Goal: Information Seeking & Learning: Stay updated

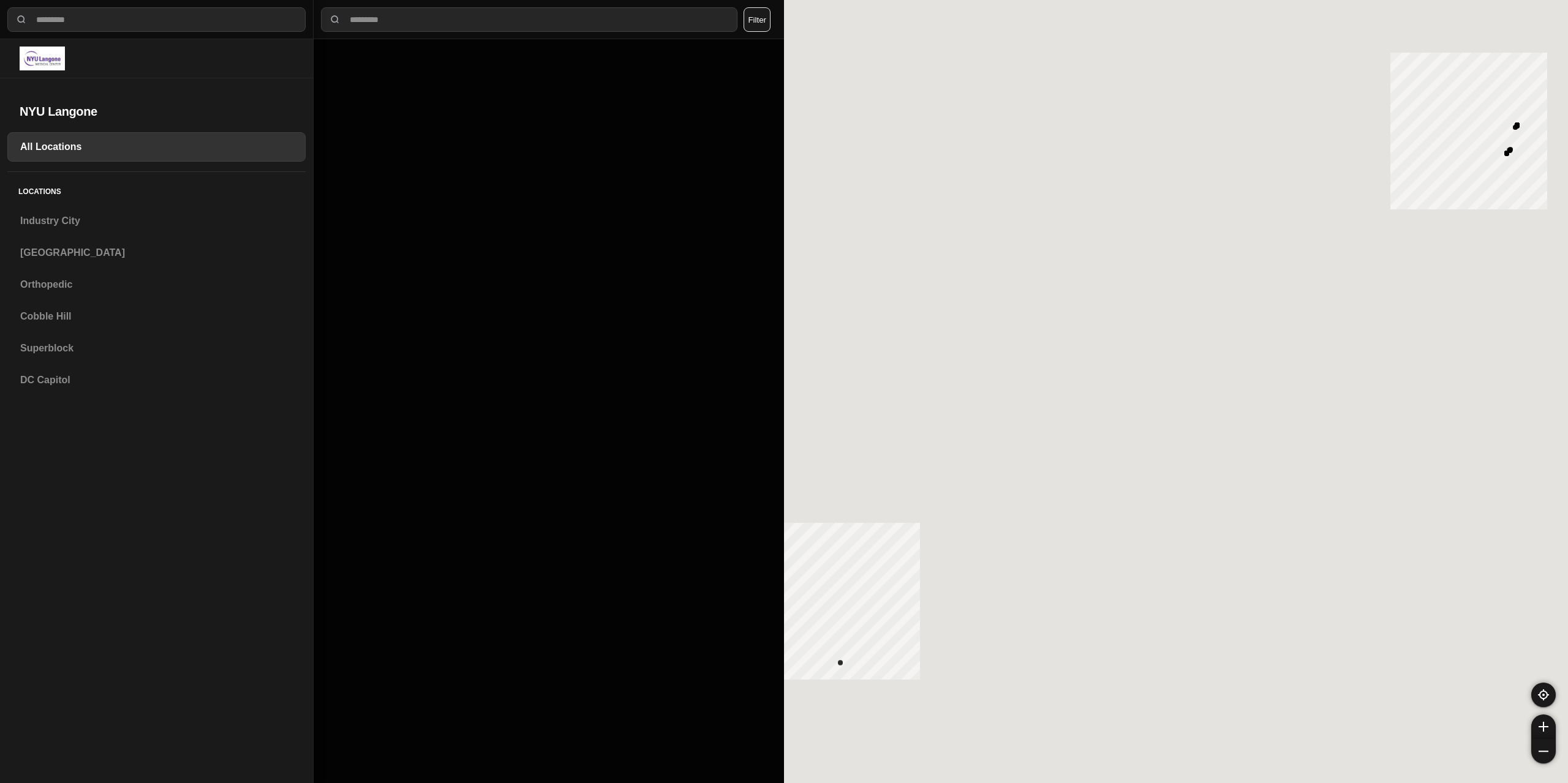
select select "*"
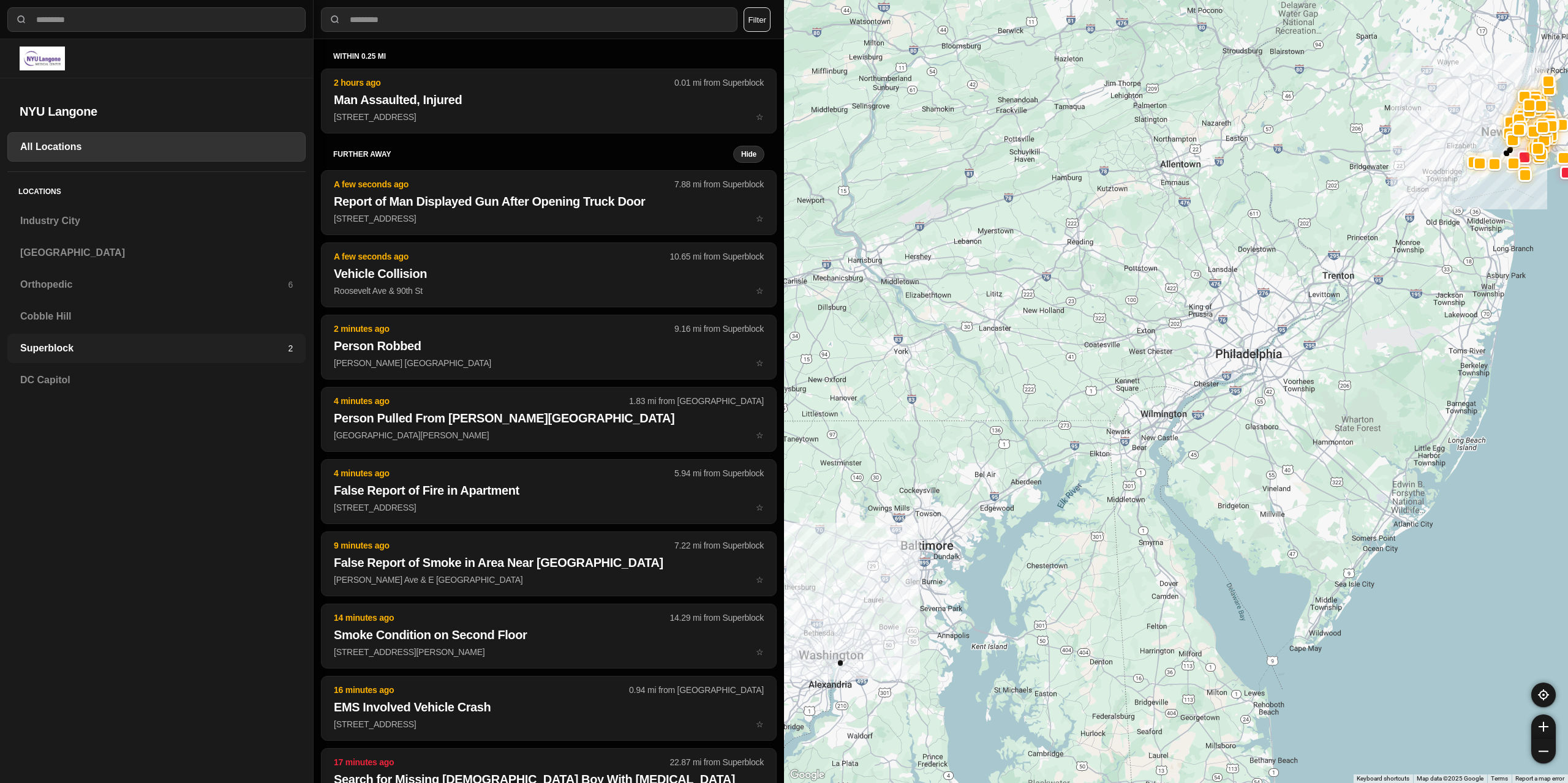
click at [72, 343] on h3 "Superblock" at bounding box center [154, 348] width 268 height 14
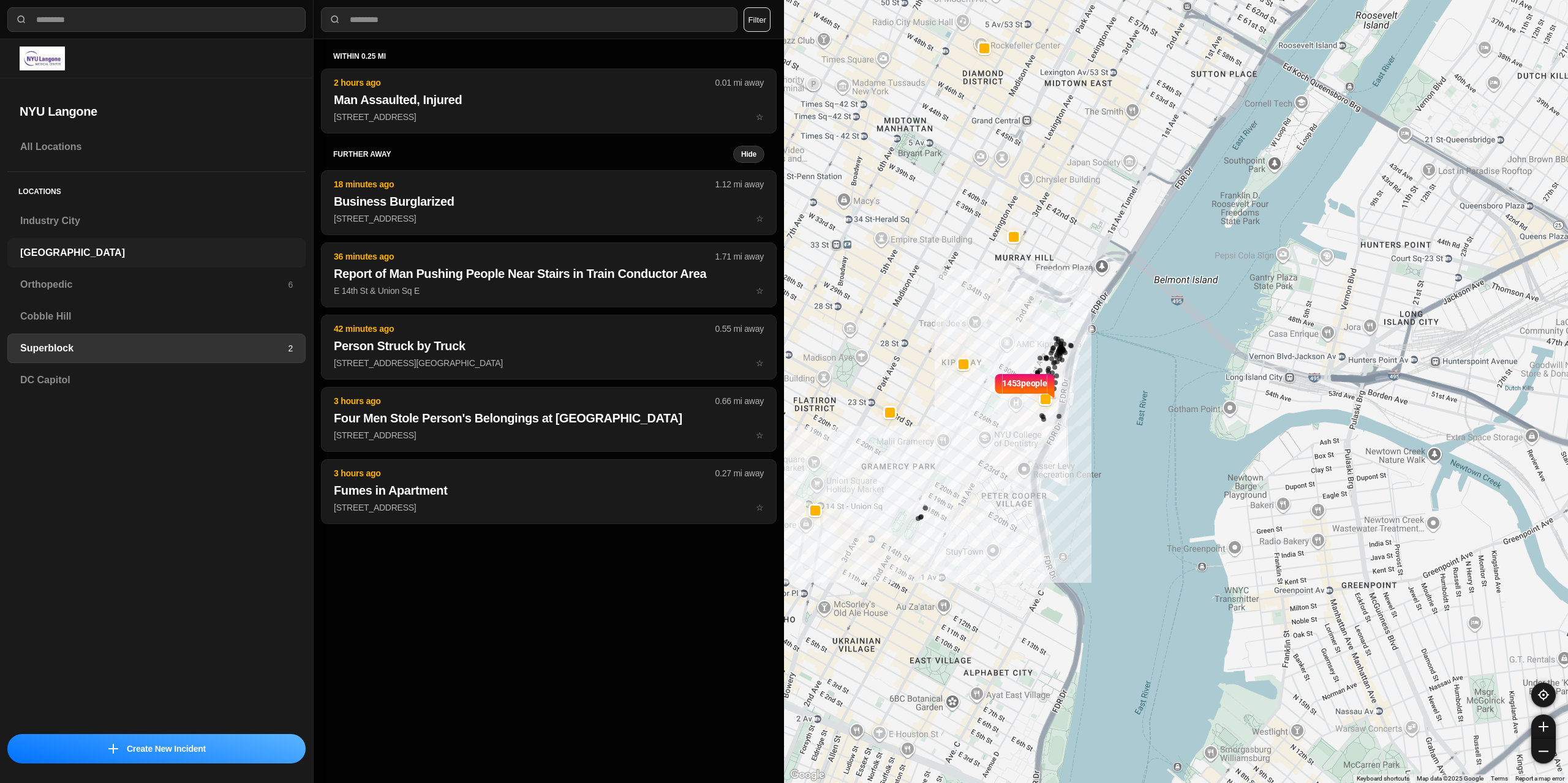
click at [68, 252] on h3 "[GEOGRAPHIC_DATA]" at bounding box center [156, 252] width 273 height 14
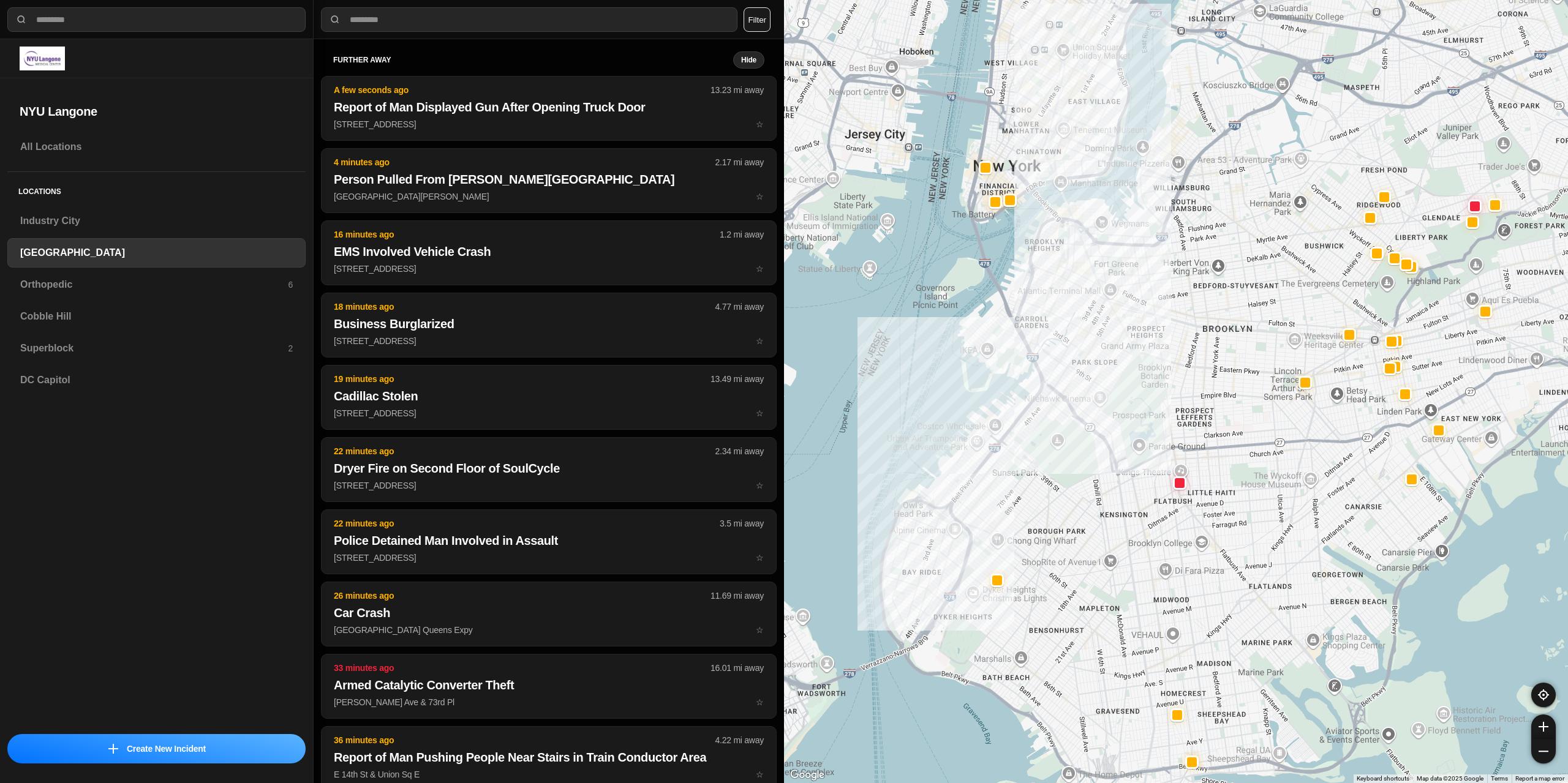
drag, startPoint x: 887, startPoint y: 243, endPoint x: 814, endPoint y: 411, distance: 183.2
click at [814, 411] on div at bounding box center [1176, 391] width 784 height 783
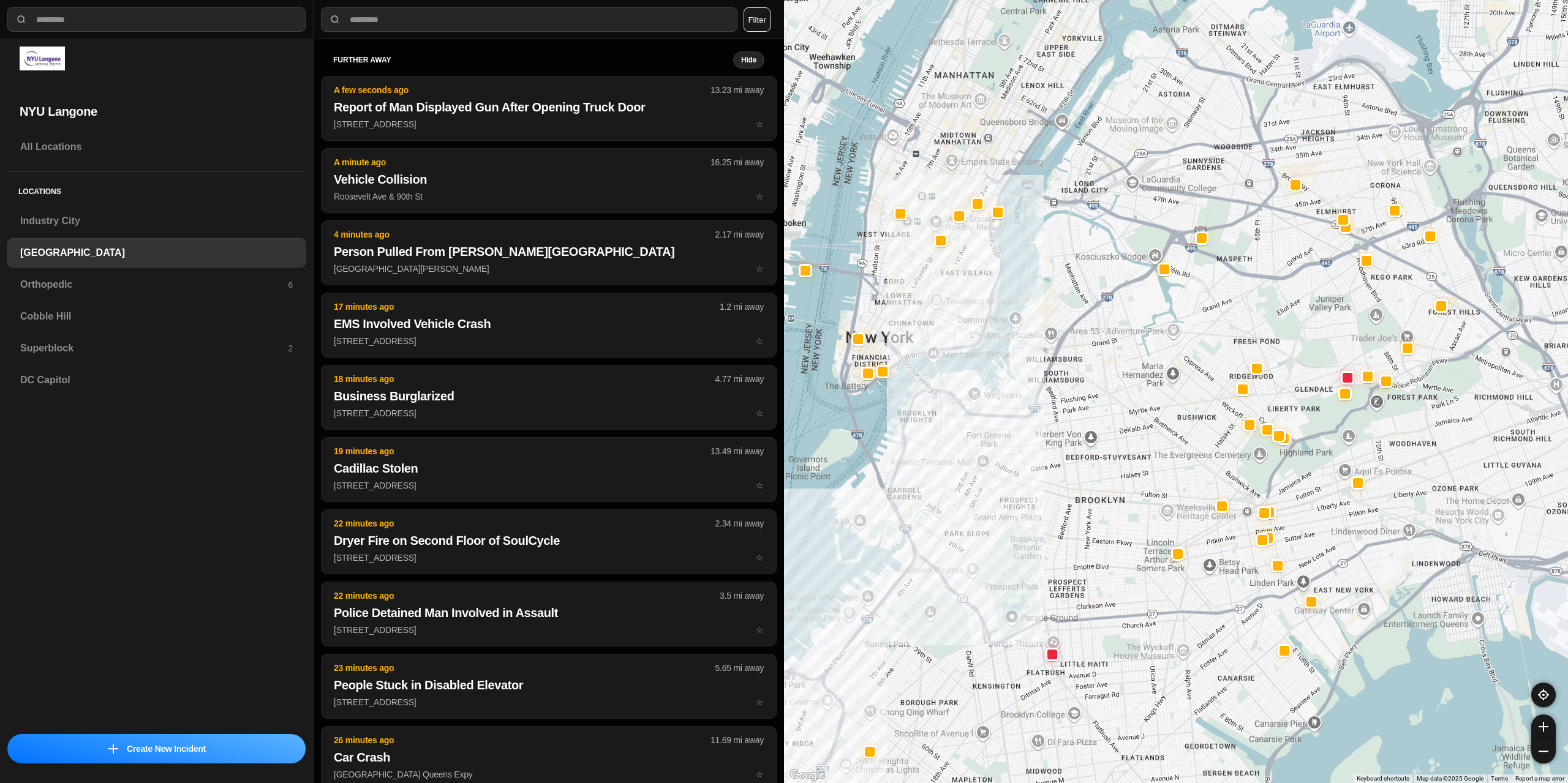
drag, startPoint x: 1066, startPoint y: 257, endPoint x: 939, endPoint y: 430, distance: 214.6
click at [939, 430] on div at bounding box center [1176, 391] width 784 height 783
